Goal: Information Seeking & Learning: Learn about a topic

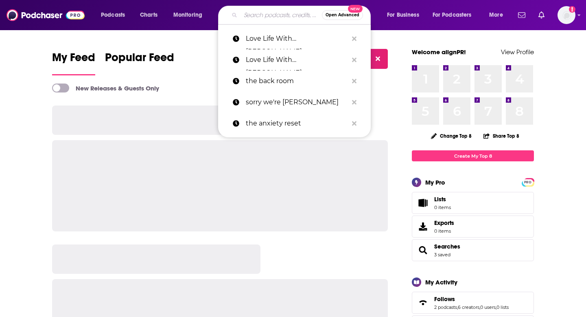
click at [251, 11] on input "Search podcasts, credits, & more..." at bounding box center [281, 15] width 81 height 13
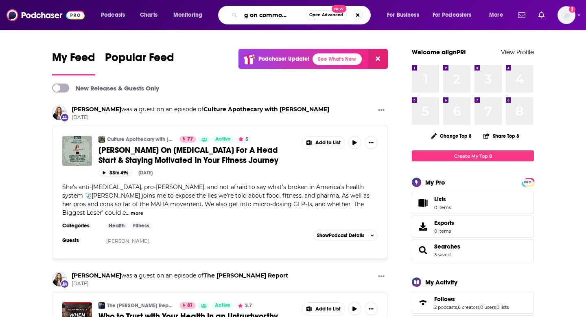
scroll to position [0, 20]
type input "living on common ground"
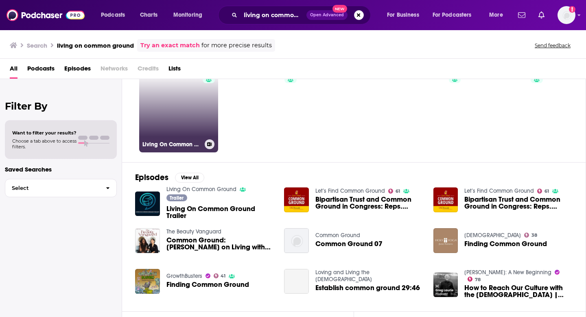
scroll to position [6, 0]
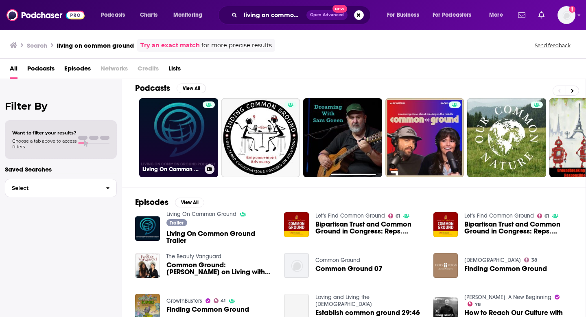
click at [186, 113] on link "Living On Common Ground" at bounding box center [178, 137] width 79 height 79
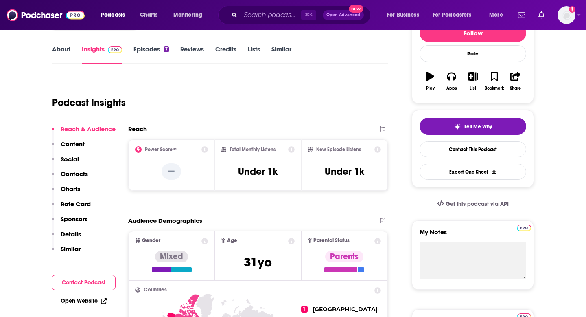
scroll to position [120, 0]
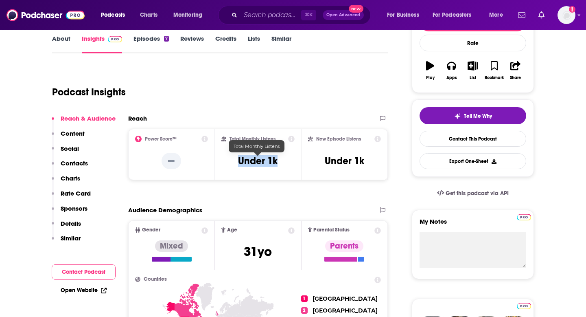
drag, startPoint x: 281, startPoint y: 164, endPoint x: 237, endPoint y: 164, distance: 44.0
click at [237, 164] on div "Total Monthly Listens Under 1k" at bounding box center [258, 154] width 74 height 37
copy h3 "Under 1k"
